Goal: Information Seeking & Learning: Learn about a topic

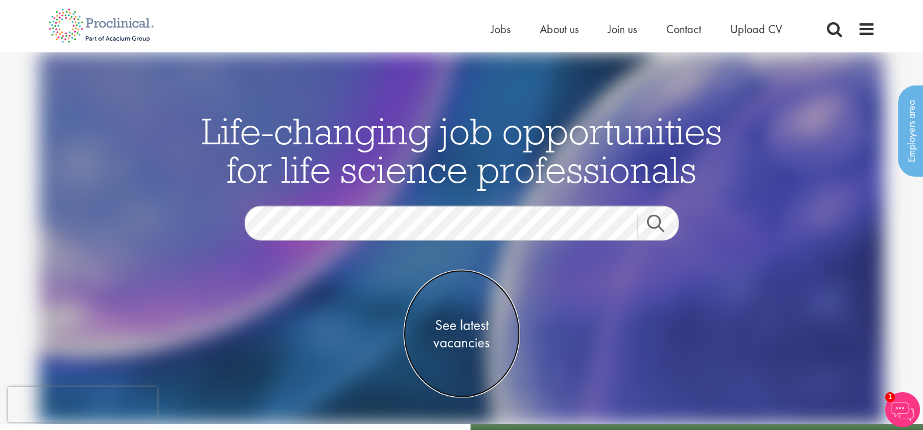
click at [454, 331] on span "See latest vacancies" at bounding box center [461, 334] width 116 height 35
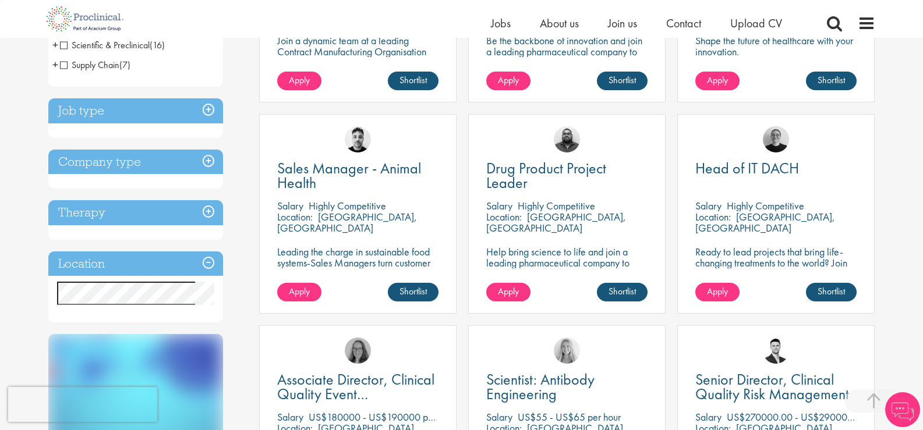
scroll to position [361, 0]
